Goal: Task Accomplishment & Management: Manage account settings

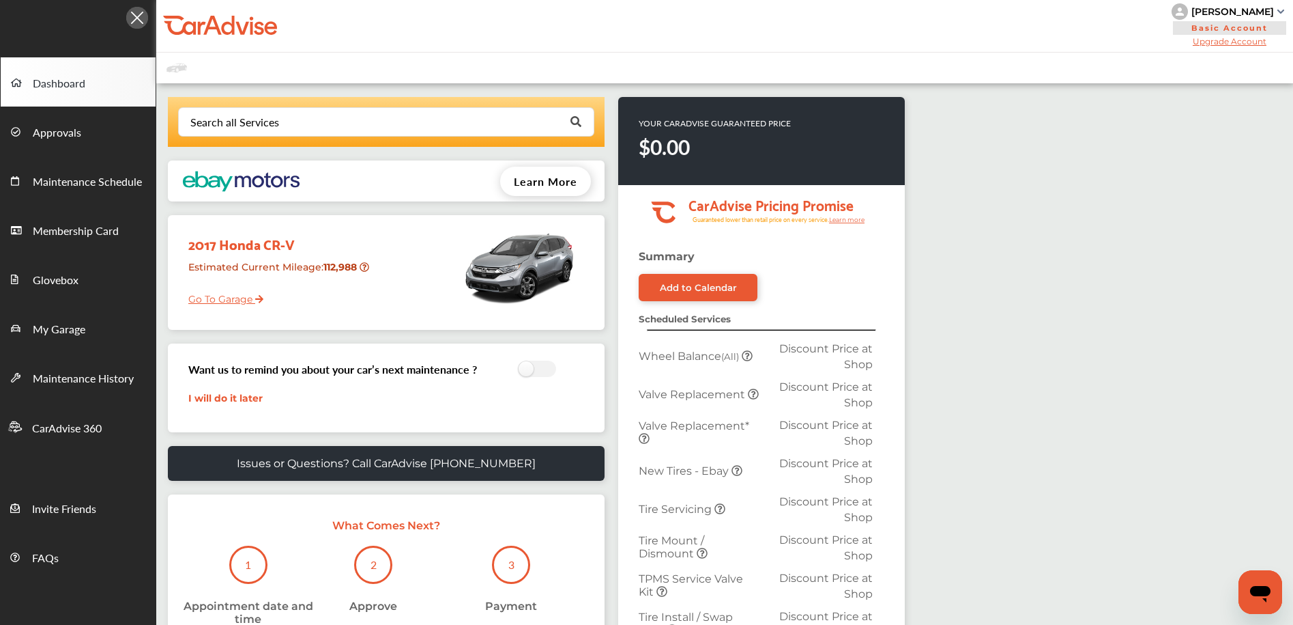
scroll to position [3, 0]
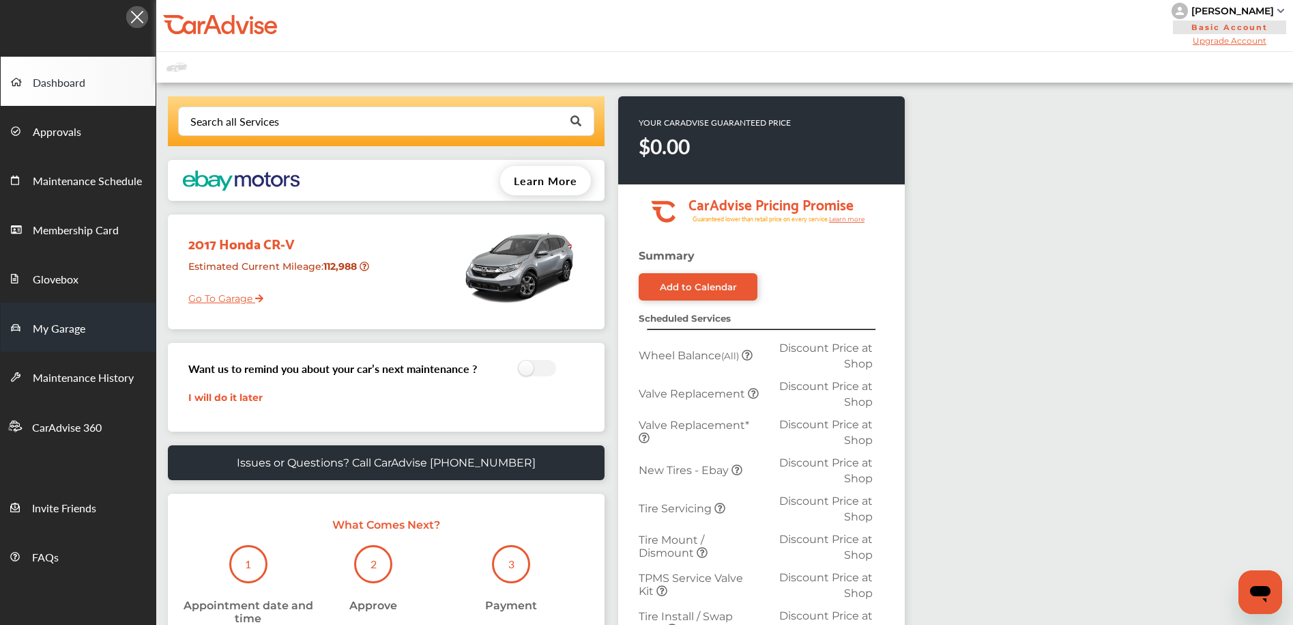
click at [106, 313] on link "My Garage" at bounding box center [78, 326] width 155 height 49
